Goal: Transaction & Acquisition: Download file/media

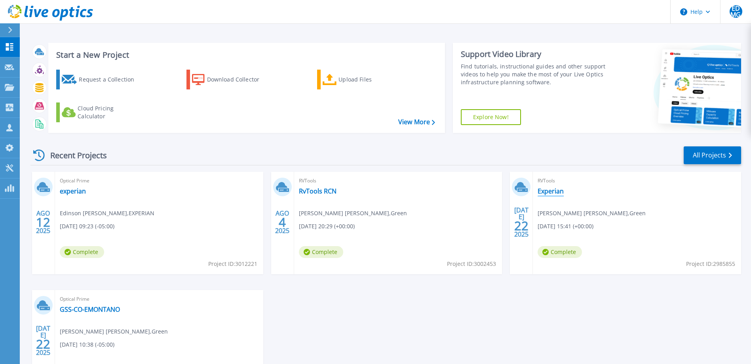
click at [557, 189] on link "Experian" at bounding box center [550, 191] width 26 height 8
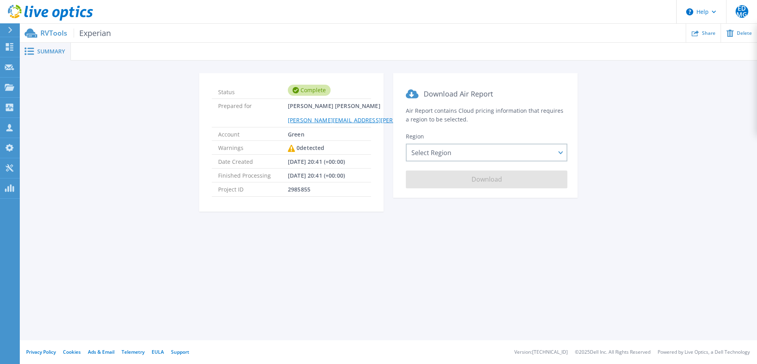
click at [94, 33] on span "Experian" at bounding box center [92, 32] width 37 height 9
click at [52, 49] on span "Summary" at bounding box center [51, 52] width 28 height 6
click at [11, 42] on link "Dashboard Dashboard" at bounding box center [10, 47] width 20 height 20
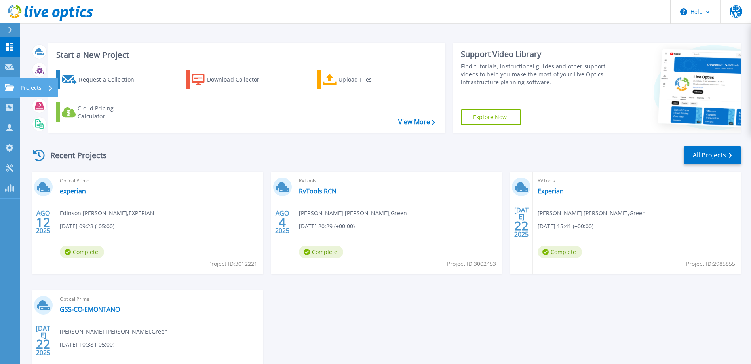
click at [10, 88] on icon at bounding box center [9, 87] width 9 height 7
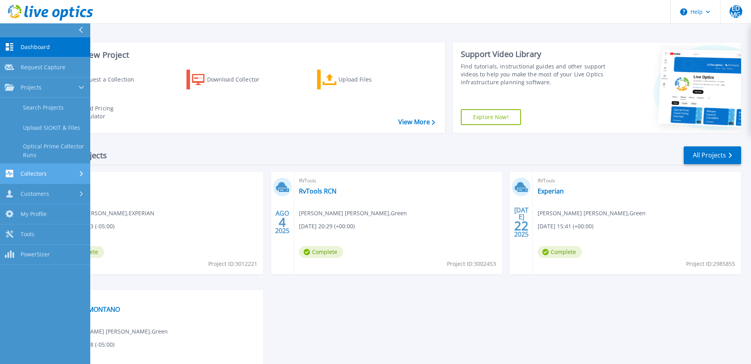
click at [62, 170] on div "Collectors" at bounding box center [45, 174] width 81 height 8
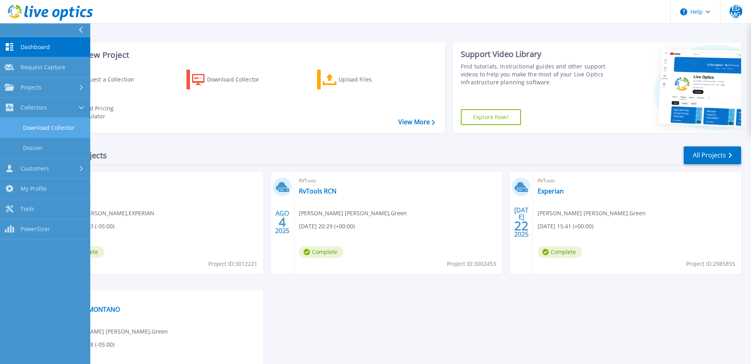
click at [46, 125] on link "Download Collector" at bounding box center [45, 128] width 90 height 20
